Goal: Obtain resource: Download file/media

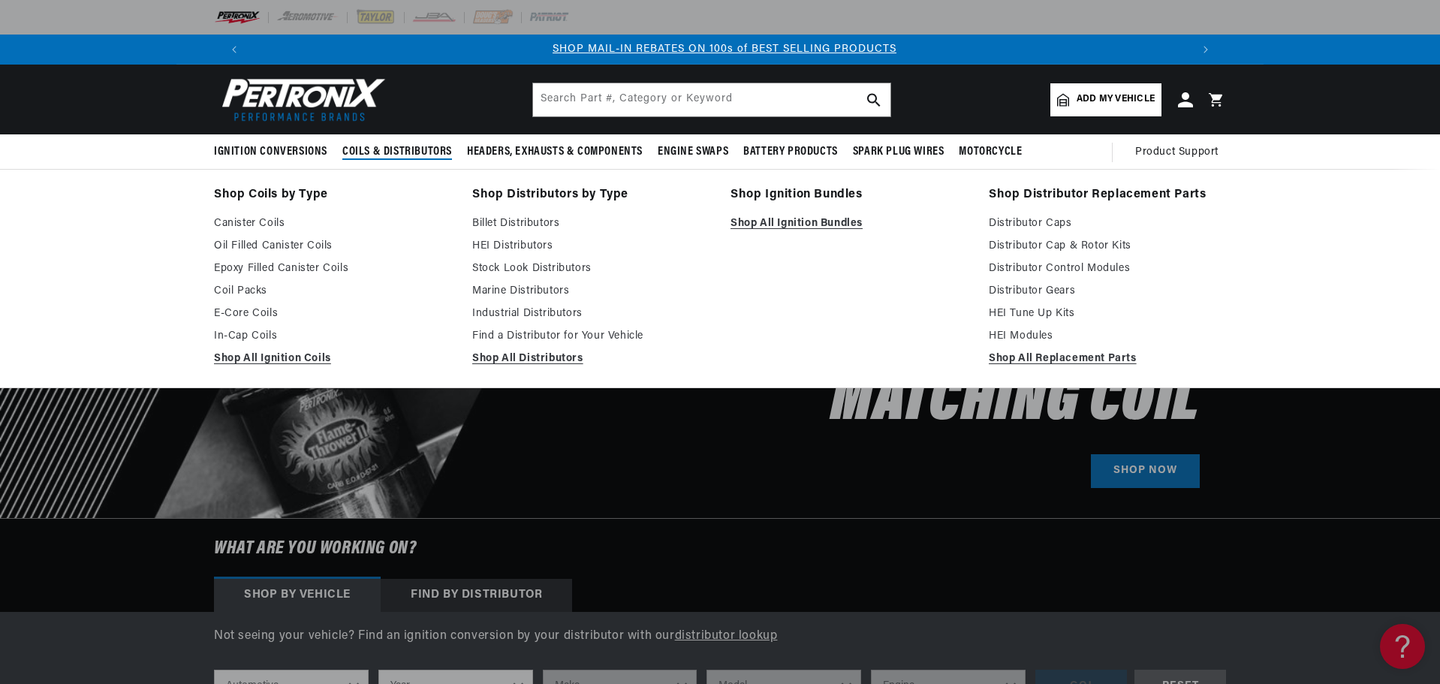
scroll to position [0, 938]
click at [570, 331] on link "Find a Distributor for Your Vehicle" at bounding box center [590, 336] width 237 height 18
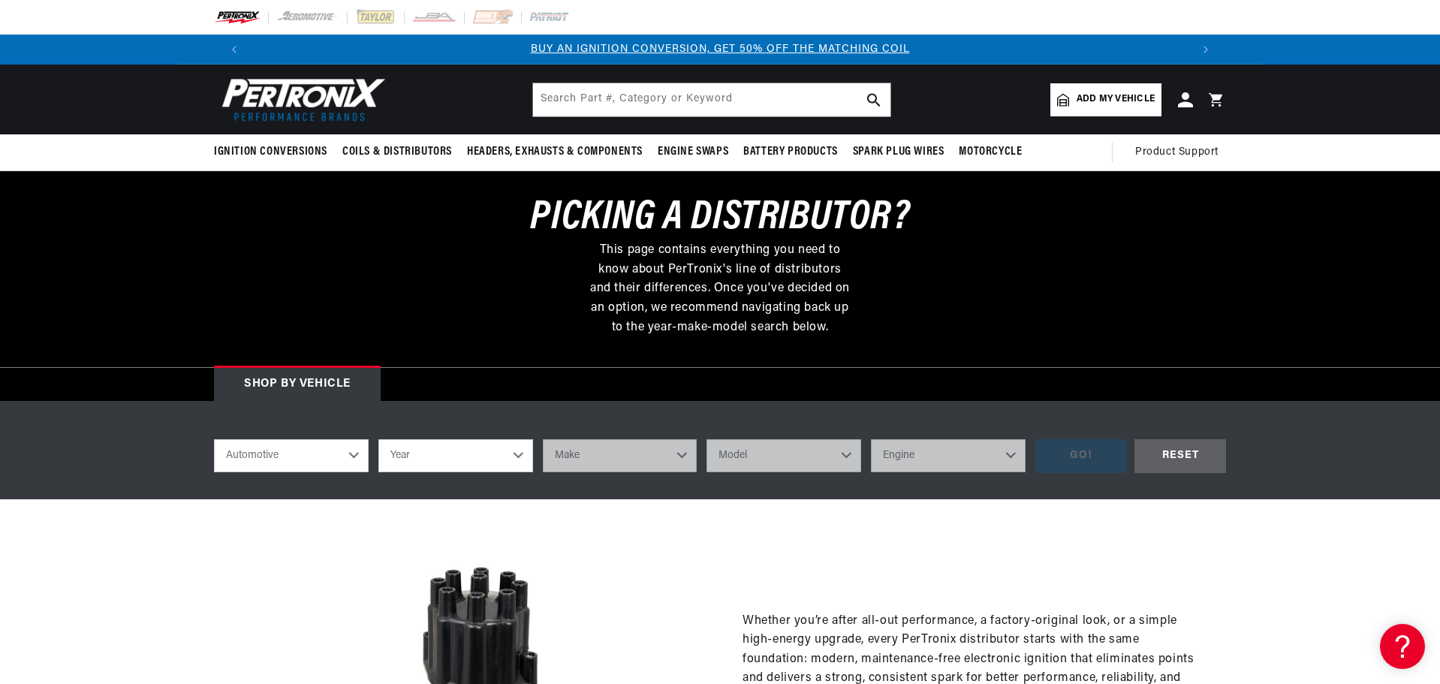
click at [428, 456] on select "Year [DATE] 2021 2020 2019 2018 2017 2016 2015 2014 2013 2012 2011 2010 2009 20…" at bounding box center [455, 455] width 155 height 33
select select "1968"
click at [378, 439] on select "Year [DATE] 2021 2020 2019 2018 2017 2016 2015 2014 2013 2012 2011 2010 2009 20…" at bounding box center [455, 455] width 155 height 33
select select "1968"
click at [619, 455] on select "Make Alfa Romeo American Motors Aston [PERSON_NAME][GEOGRAPHIC_DATA] [PERSON_NA…" at bounding box center [620, 455] width 155 height 33
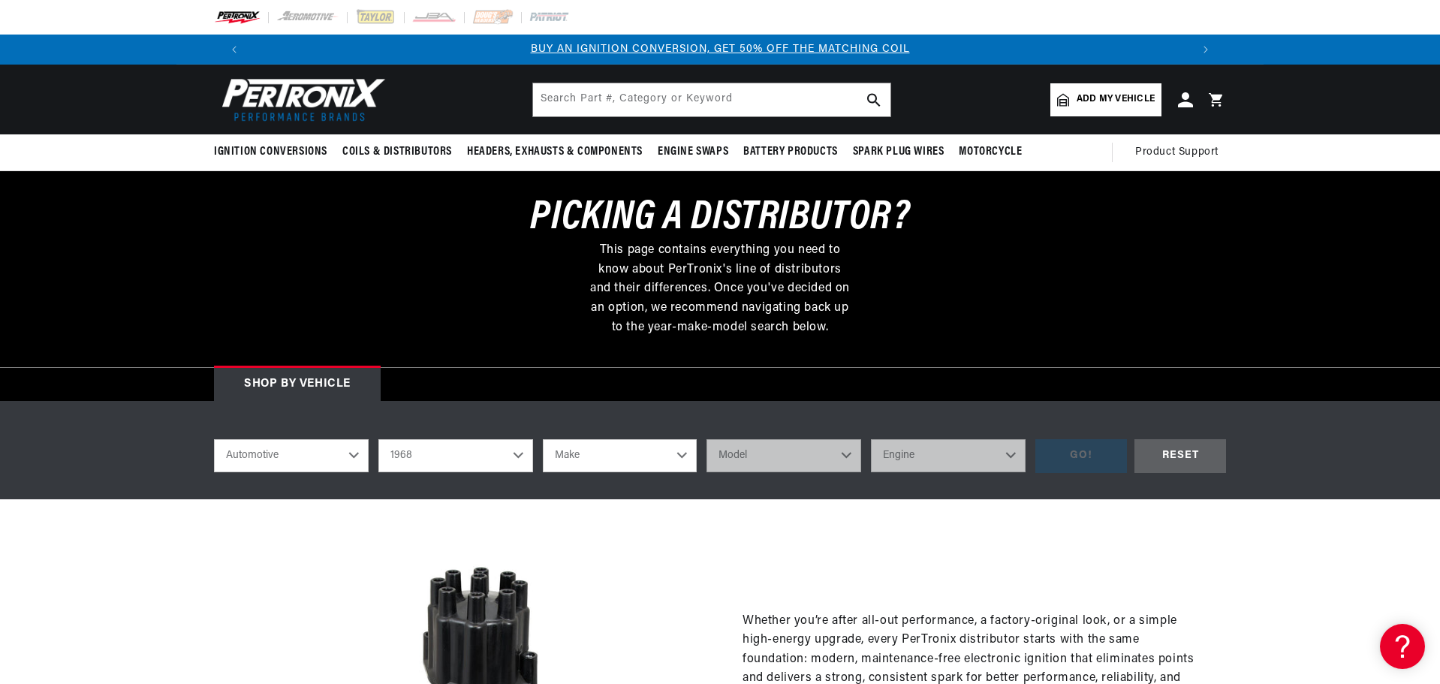
select select "Chevrolet"
click at [543, 439] on select "Make Alfa Romeo American Motors Aston [PERSON_NAME][GEOGRAPHIC_DATA] [PERSON_NA…" at bounding box center [620, 455] width 155 height 33
select select "Chevrolet"
click at [828, 463] on select "Model [GEOGRAPHIC_DATA] [GEOGRAPHIC_DATA] C10 Pickup C10 Suburban C20 Pickup C2…" at bounding box center [783, 455] width 155 height 33
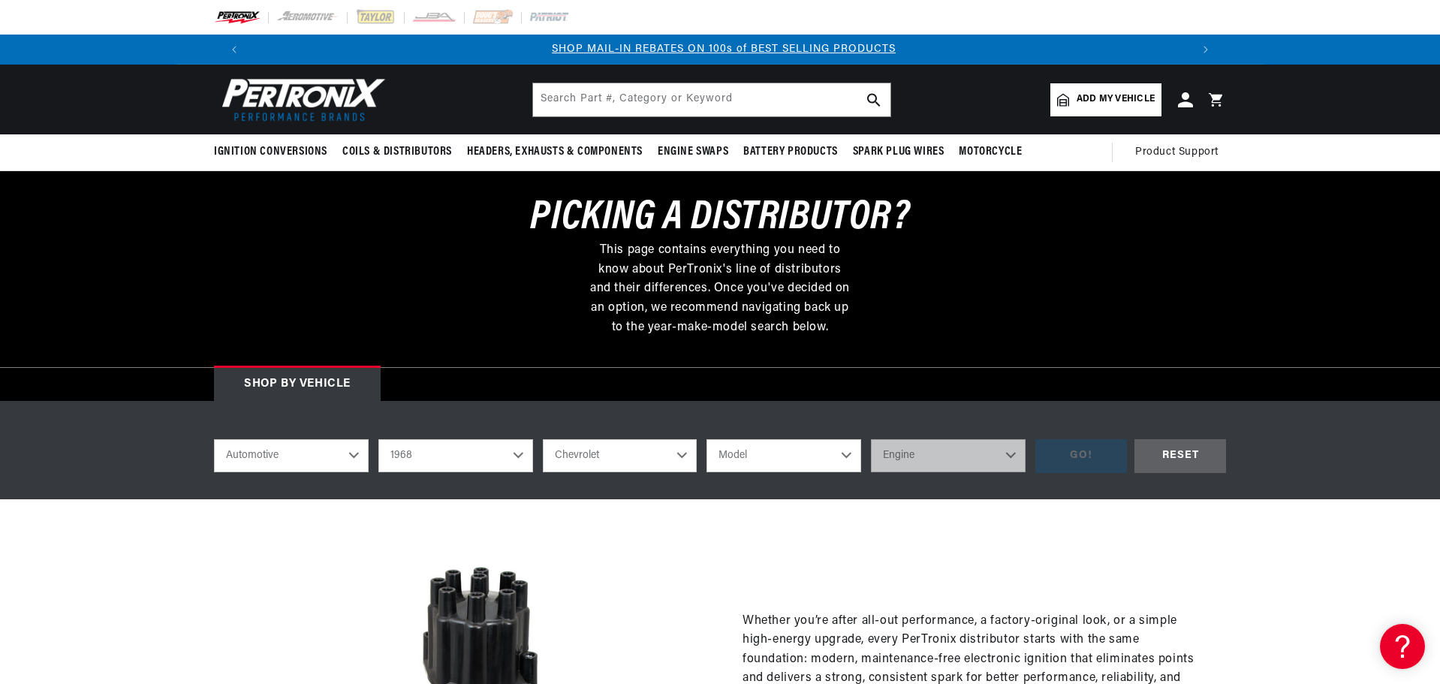
select select "Camaro"
click at [706, 439] on select "Model [GEOGRAPHIC_DATA] [GEOGRAPHIC_DATA] C10 Pickup C10 Suburban C20 Pickup C2…" at bounding box center [783, 455] width 155 height 33
select select "Camaro"
click at [926, 450] on select "Engine 6.6L 230cid / 3.8L 250cid / 4.1L 302cid / 4.9L 305cid / 5.0L 307cid / 5.…" at bounding box center [948, 455] width 155 height 33
select select "327cid-5.3L"
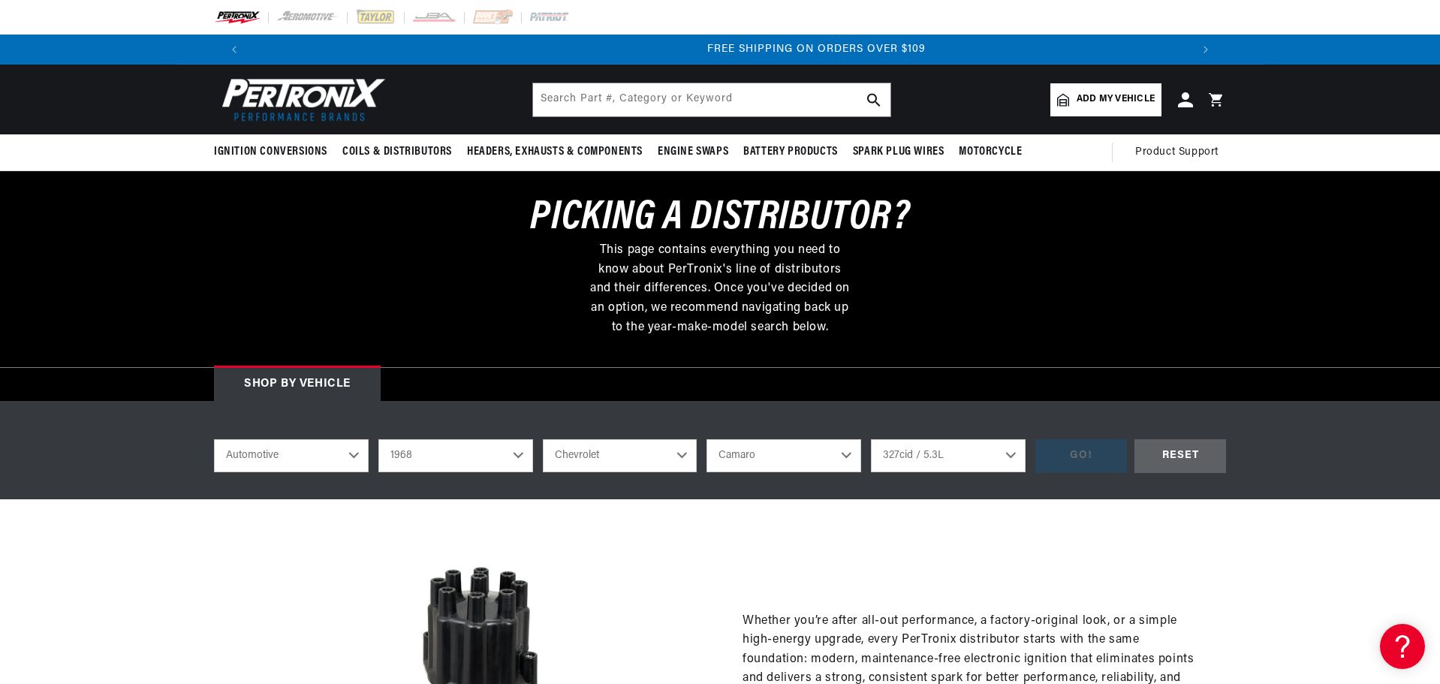
click at [871, 439] on select "Engine 6.6L 230cid / 3.8L 250cid / 4.1L 302cid / 4.9L 305cid / 5.0L 307cid / 5.…" at bounding box center [948, 455] width 155 height 33
select select "327cid-5.3L"
click at [1100, 455] on div "GO!" at bounding box center [1081, 456] width 92 height 34
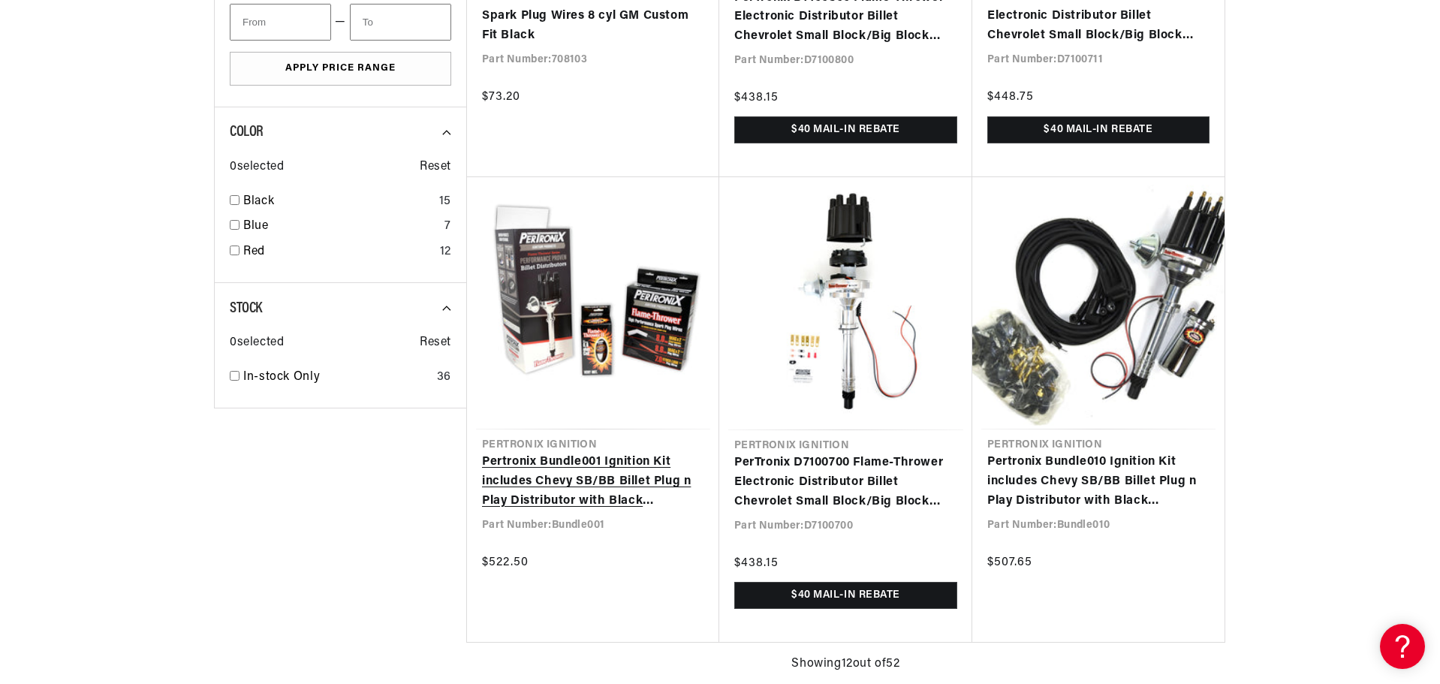
scroll to position [0, 1875]
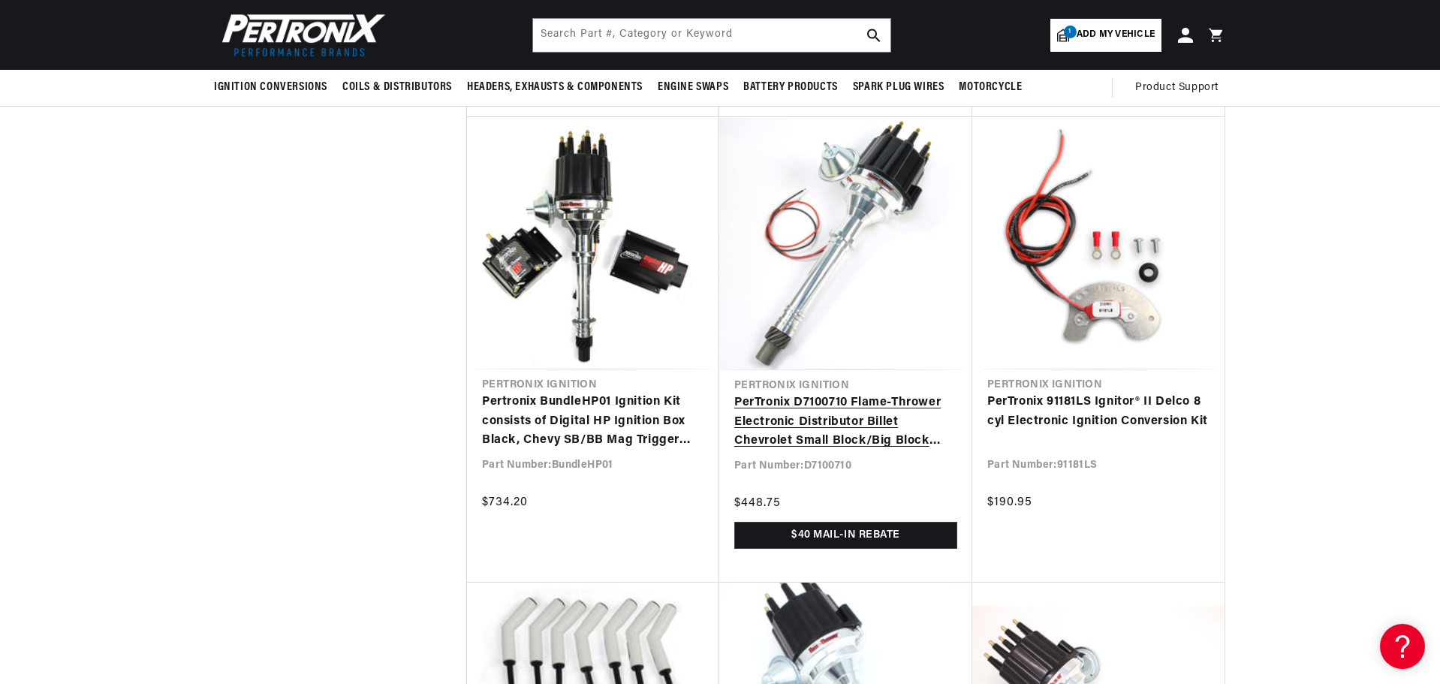
click at [885, 393] on link "PerTronix D7100710 Flame-Thrower Electronic Distributor Billet Chevrolet Small …" at bounding box center [845, 422] width 223 height 58
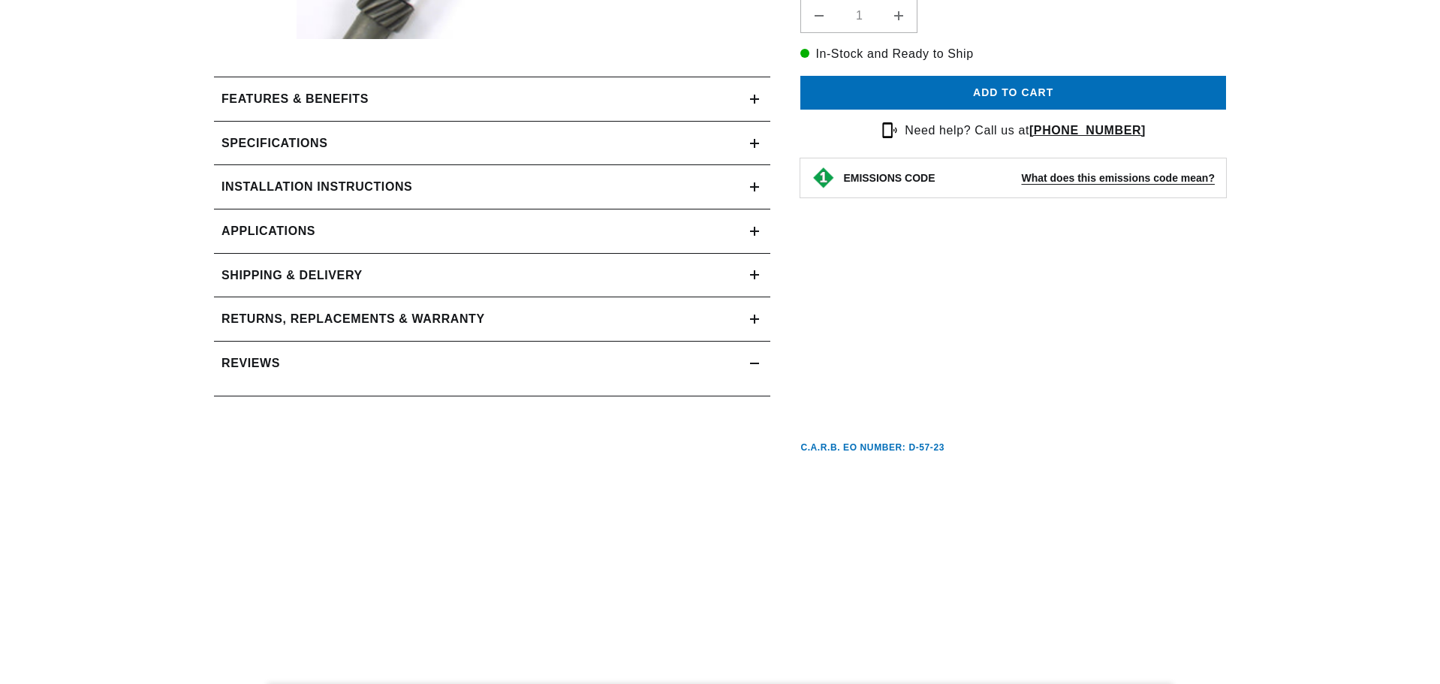
scroll to position [676, 0]
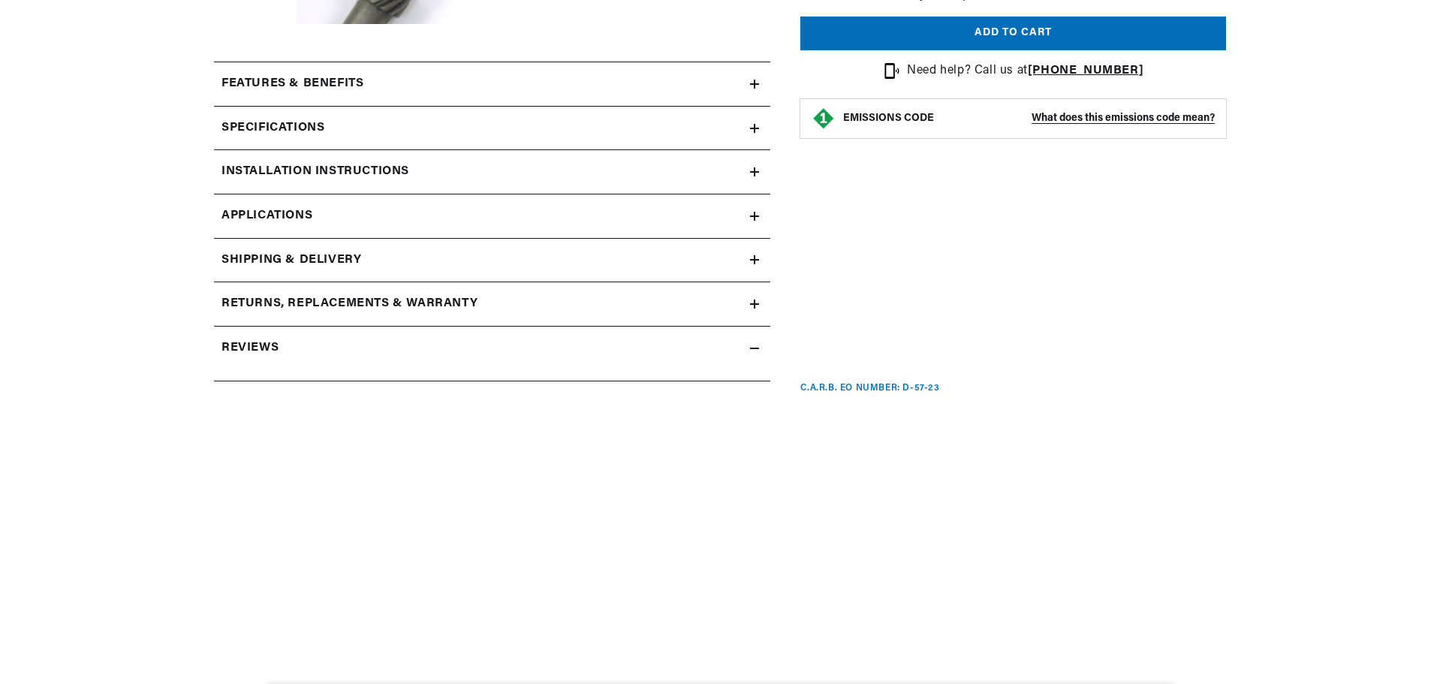
click at [344, 173] on h2 "Installation instructions" at bounding box center [315, 172] width 188 height 20
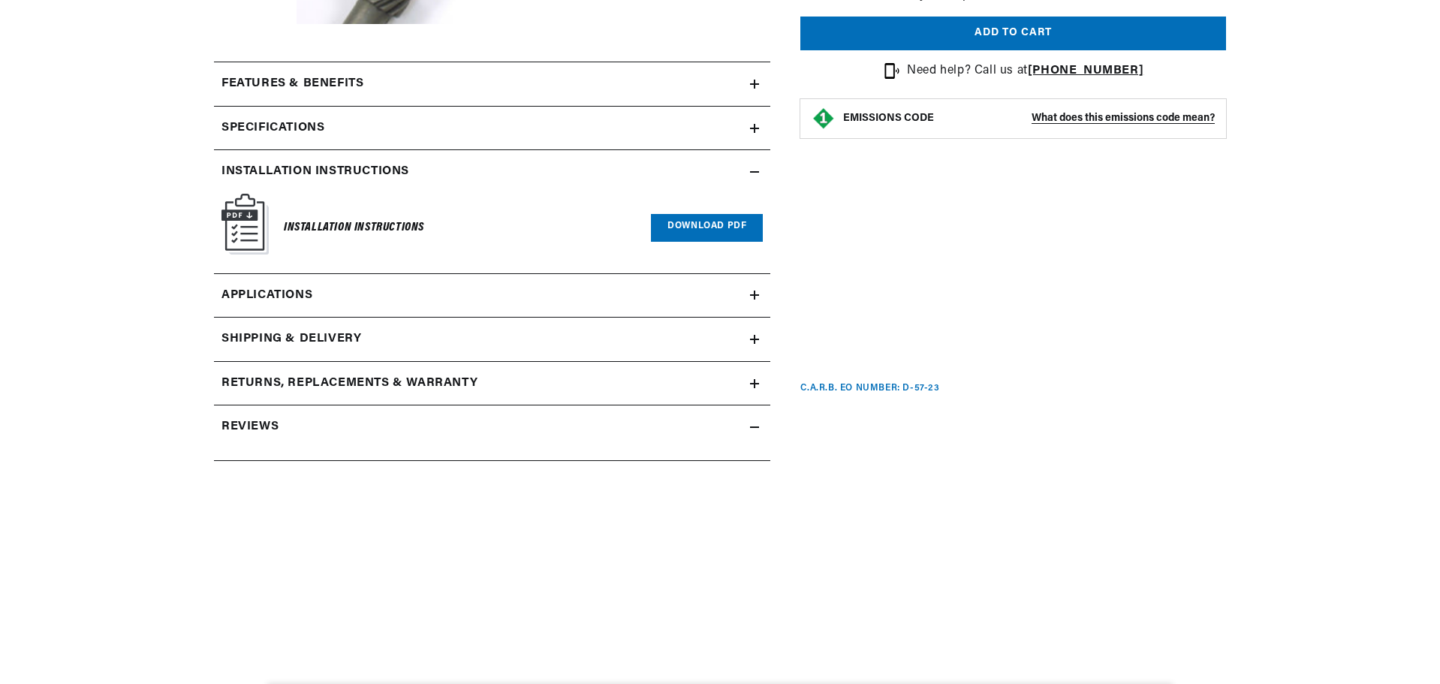
click at [724, 233] on link "Download PDF" at bounding box center [707, 228] width 112 height 28
